Goal: Task Accomplishment & Management: Manage account settings

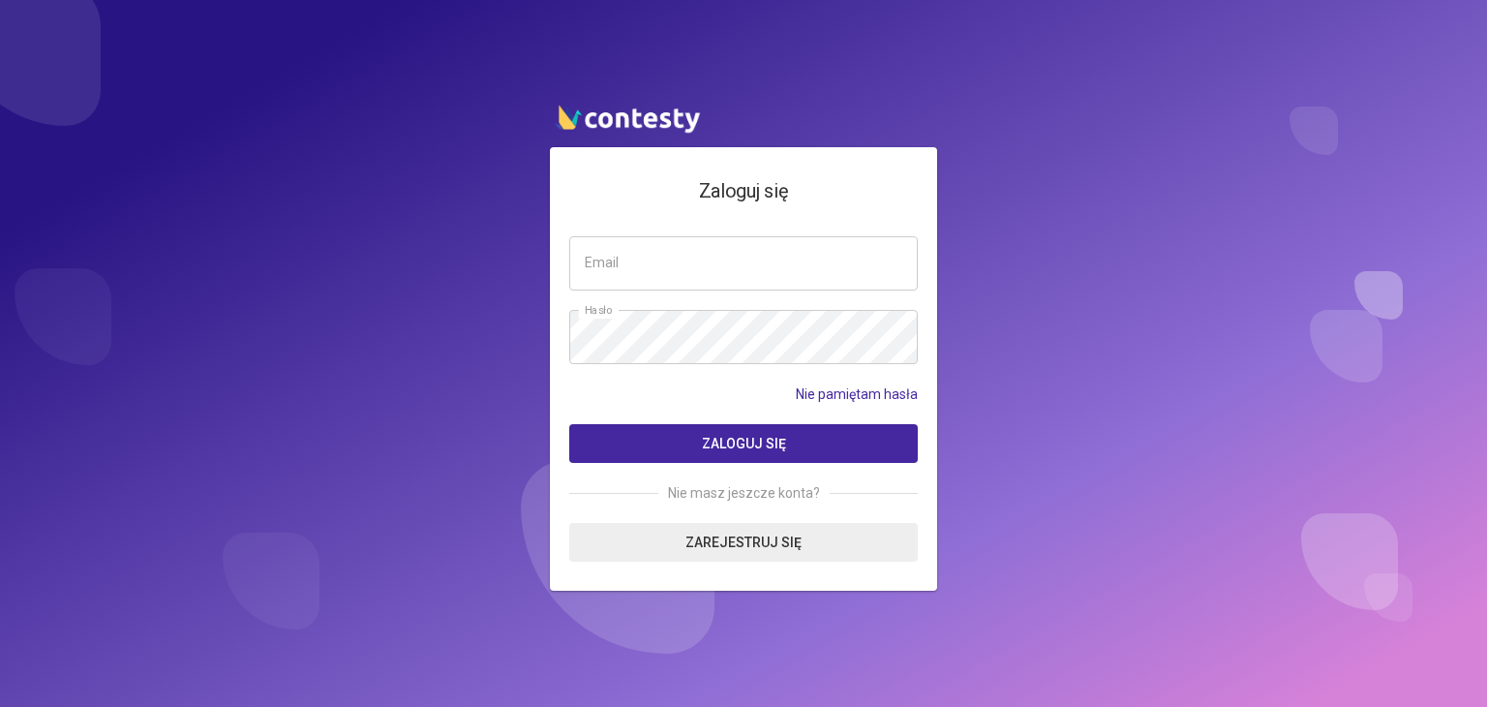
click at [635, 267] on input "email" at bounding box center [743, 263] width 348 height 54
click at [643, 261] on input "email" at bounding box center [743, 263] width 348 height 54
type input "**********"
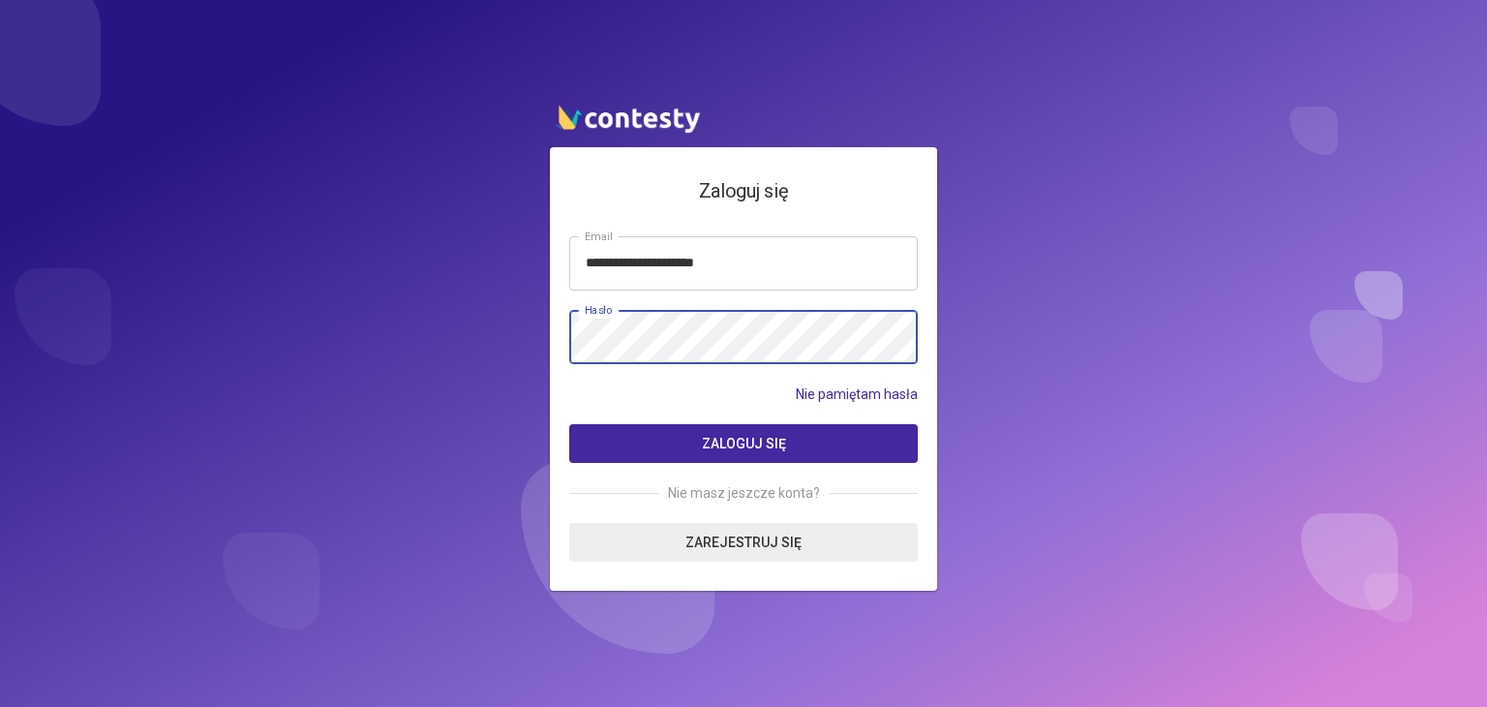
click at [569, 424] on button "Zaloguj się" at bounding box center [743, 443] width 348 height 39
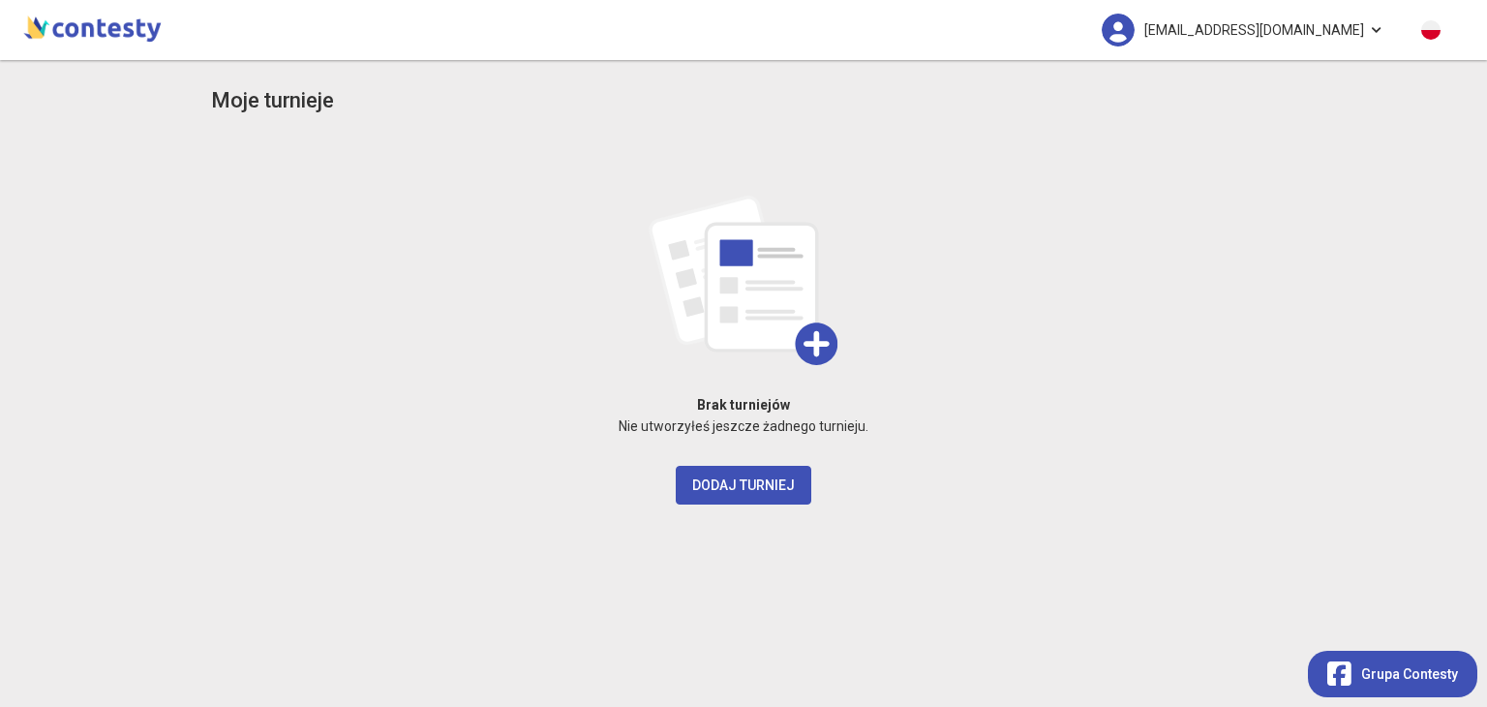
click at [1326, 43] on span "[EMAIL_ADDRESS][DOMAIN_NAME]" at bounding box center [1254, 30] width 220 height 41
click at [1270, 27] on span "[EMAIL_ADDRESS][DOMAIN_NAME]" at bounding box center [1254, 30] width 220 height 41
click at [93, 28] on img at bounding box center [92, 27] width 146 height 39
click at [1134, 31] on img at bounding box center [1117, 30] width 33 height 33
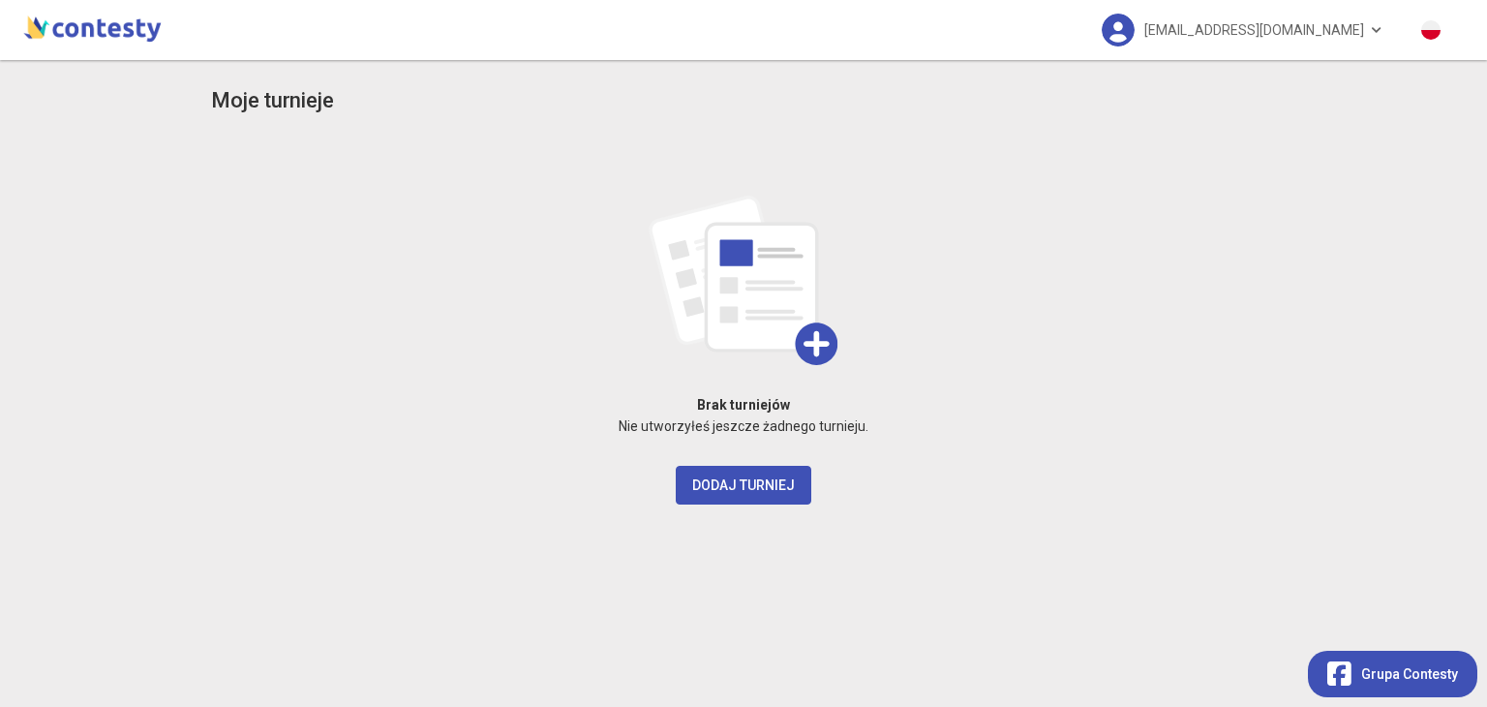
click at [785, 285] on img at bounding box center [744, 280] width 190 height 169
click at [1435, 670] on span "Grupa Contesty" at bounding box center [1409, 663] width 97 height 21
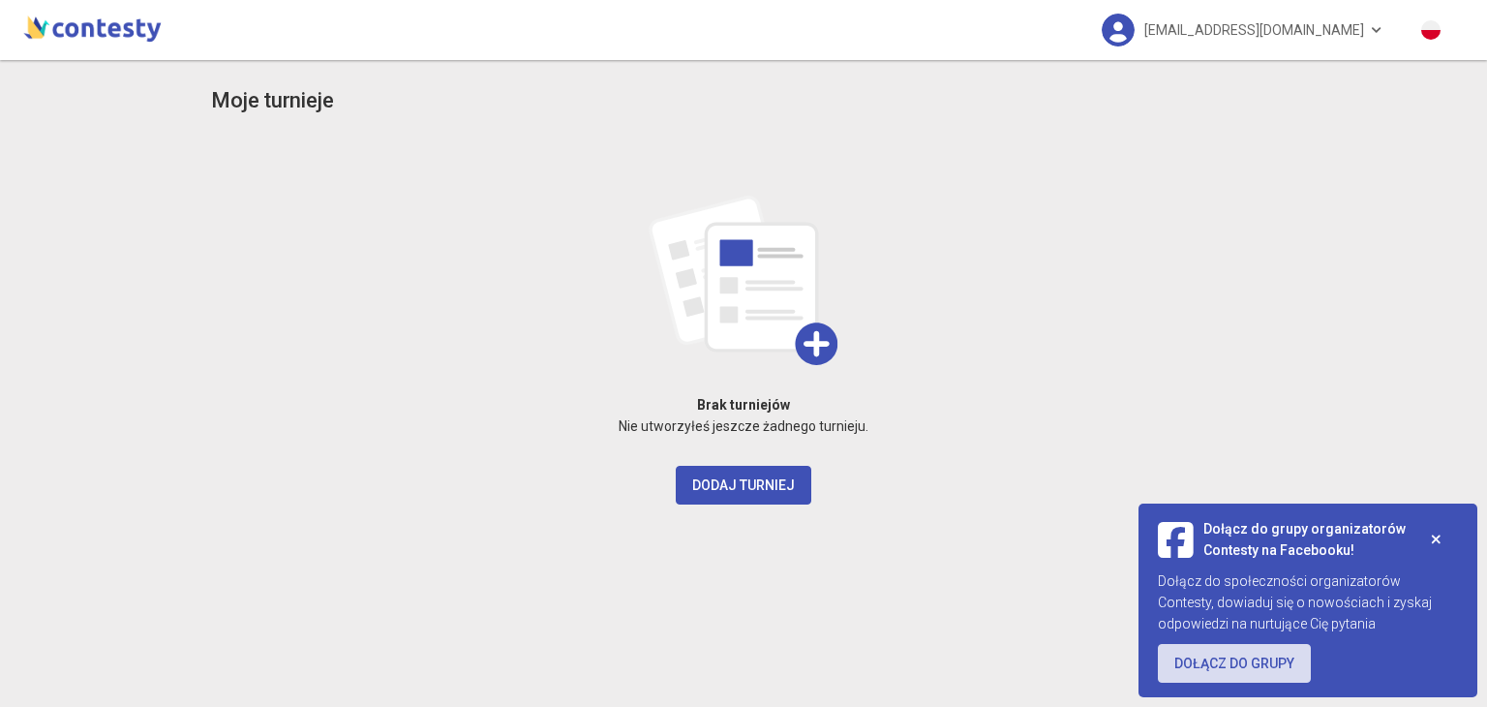
click at [1189, 388] on div "Brak turniejów Nie utworzyłeś jeszcze żadnego turnieju. Dodaj turniej" at bounding box center [743, 320] width 1065 height 367
click at [183, 556] on div "Moje turnieje Brak turniejów Nie utworzyłeś jeszcze żadnego turnieju. Dodaj tur…" at bounding box center [743, 383] width 1487 height 647
click at [89, 28] on img at bounding box center [92, 27] width 146 height 39
click at [257, 109] on h3 "Moje turnieje" at bounding box center [272, 101] width 123 height 34
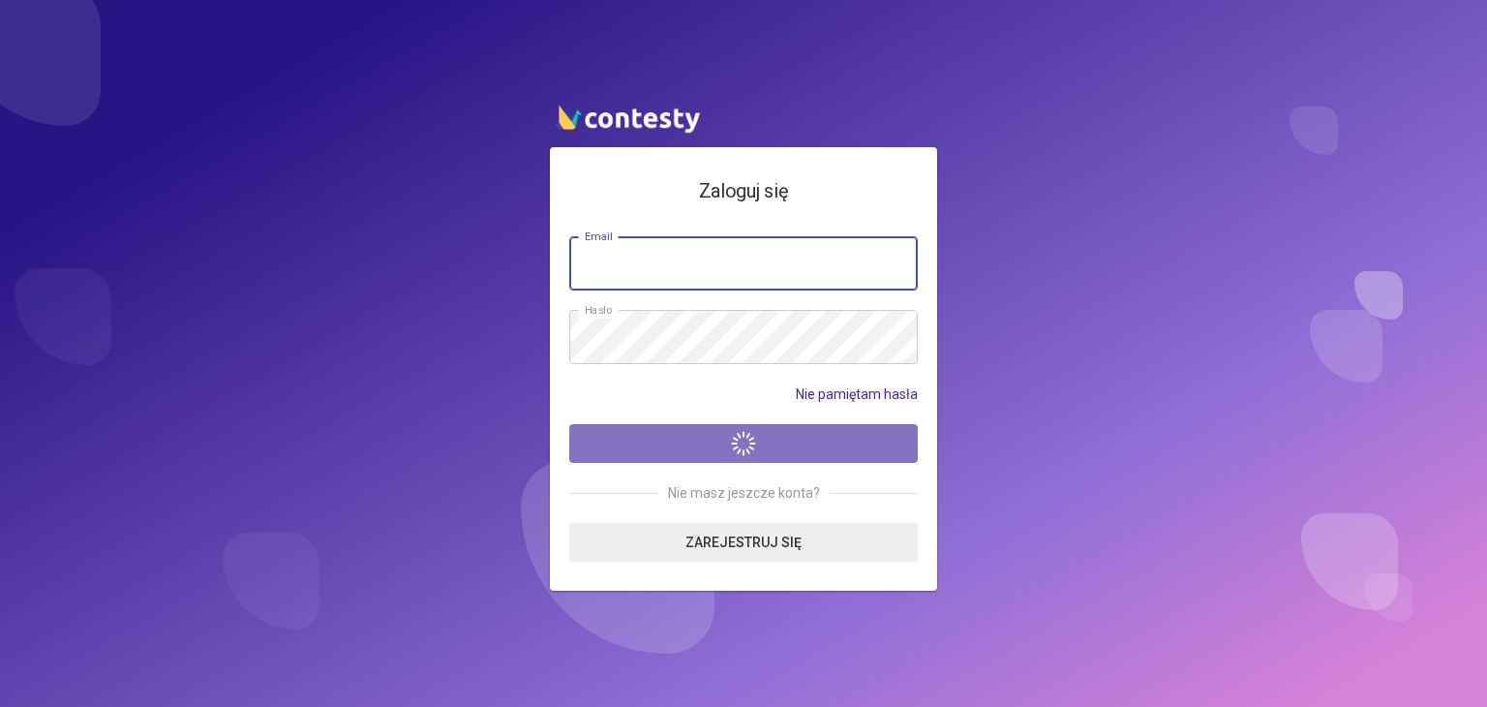
type input "**********"
